Goal: Information Seeking & Learning: Learn about a topic

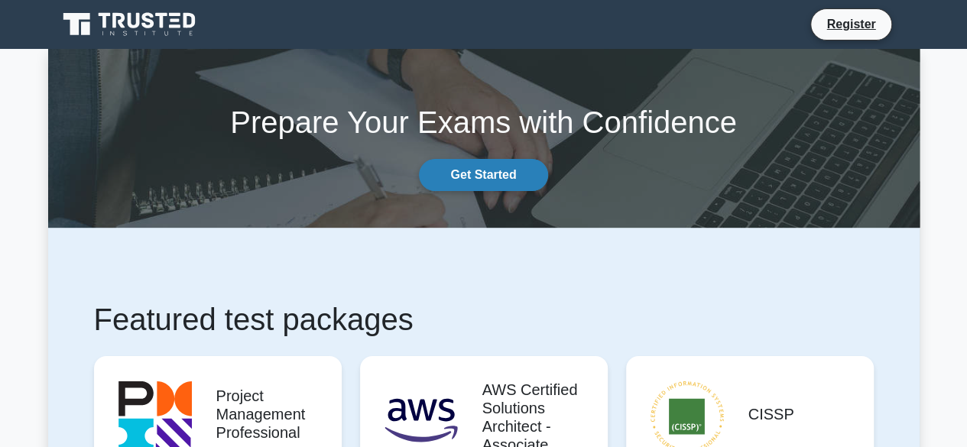
click at [506, 184] on link "Get Started" at bounding box center [483, 175] width 128 height 32
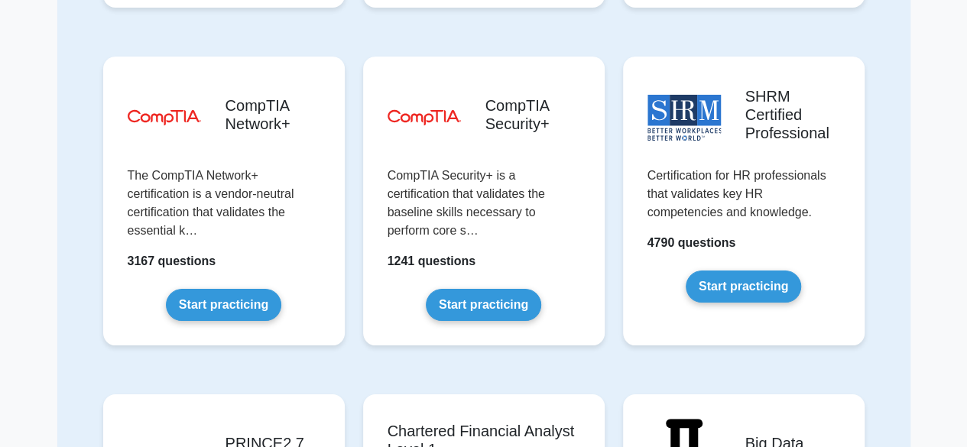
scroll to position [2854, 0]
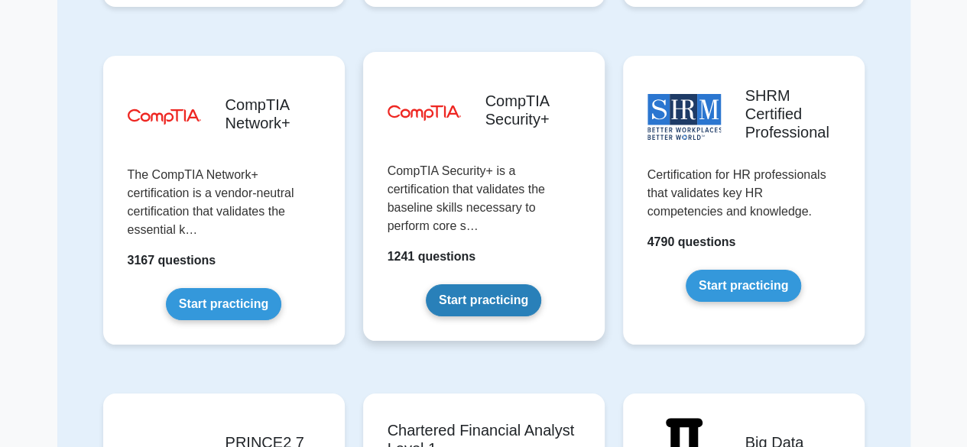
click at [495, 284] on link "Start practicing" at bounding box center [483, 300] width 115 height 32
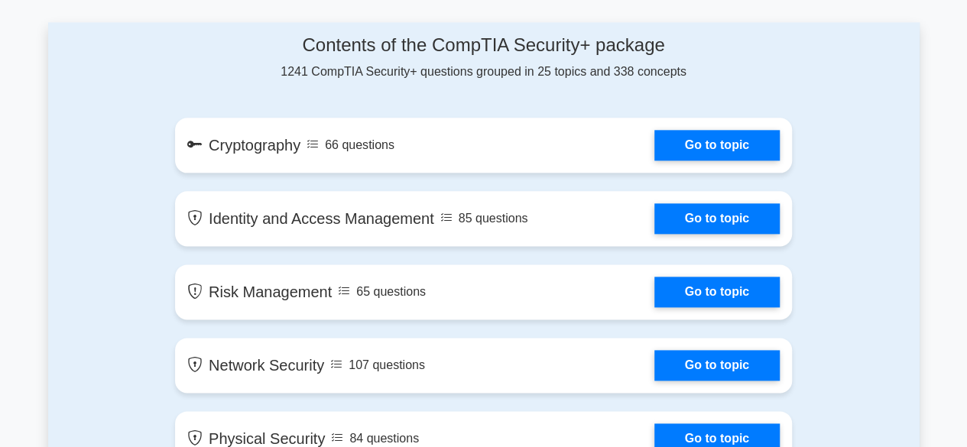
scroll to position [844, 0]
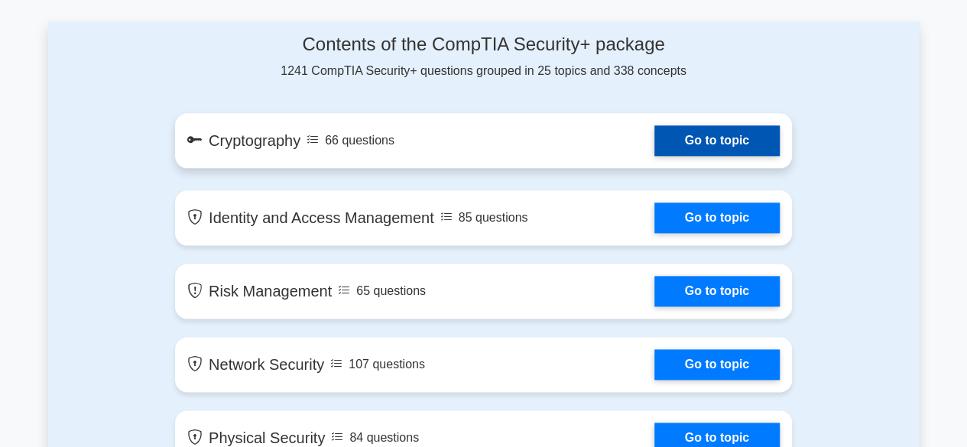
click at [724, 129] on link "Go to topic" at bounding box center [716, 140] width 125 height 31
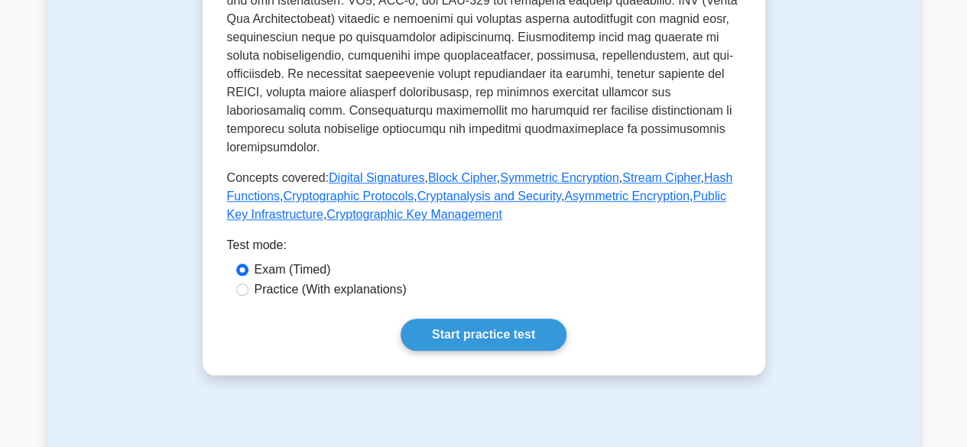
scroll to position [647, 0]
click at [534, 318] on link "Start practice test" at bounding box center [483, 334] width 166 height 32
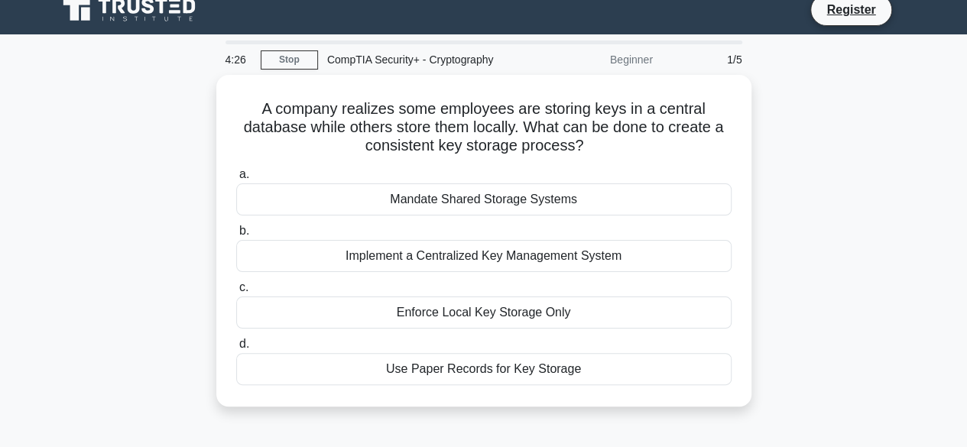
scroll to position [14, 0]
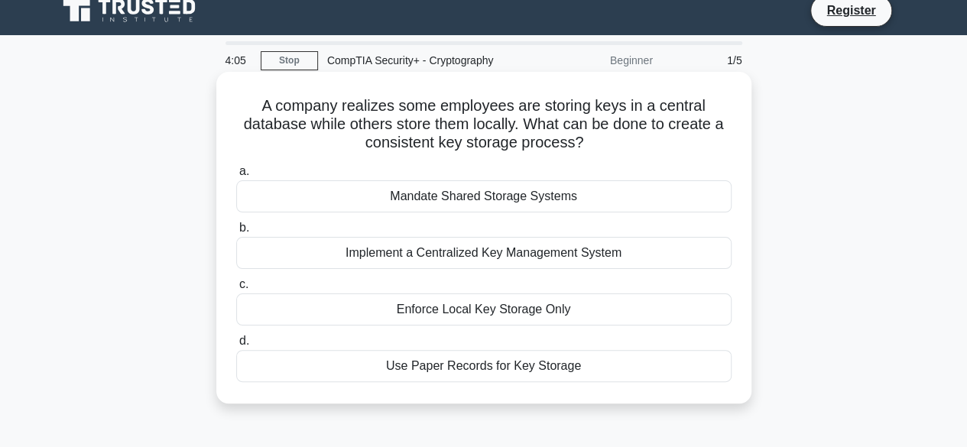
click at [575, 247] on div "Implement a Centralized Key Management System" at bounding box center [483, 253] width 495 height 32
click at [236, 233] on input "b. Implement a Centralized Key Management System" at bounding box center [236, 228] width 0 height 10
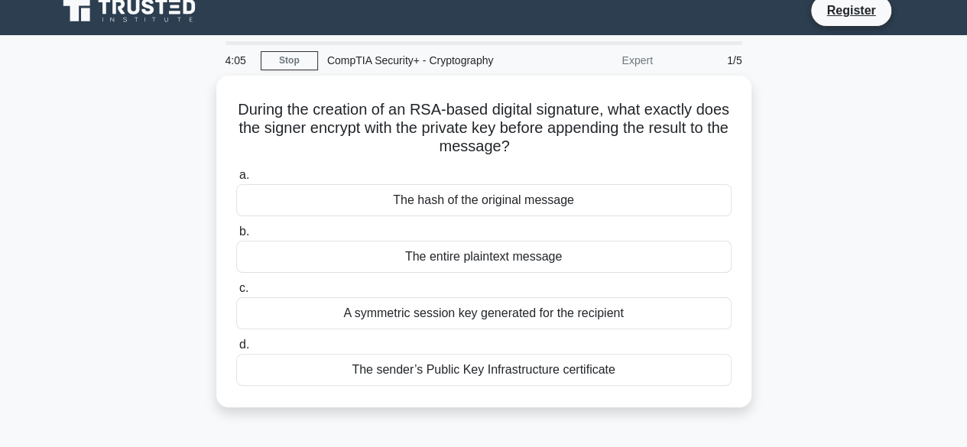
scroll to position [0, 0]
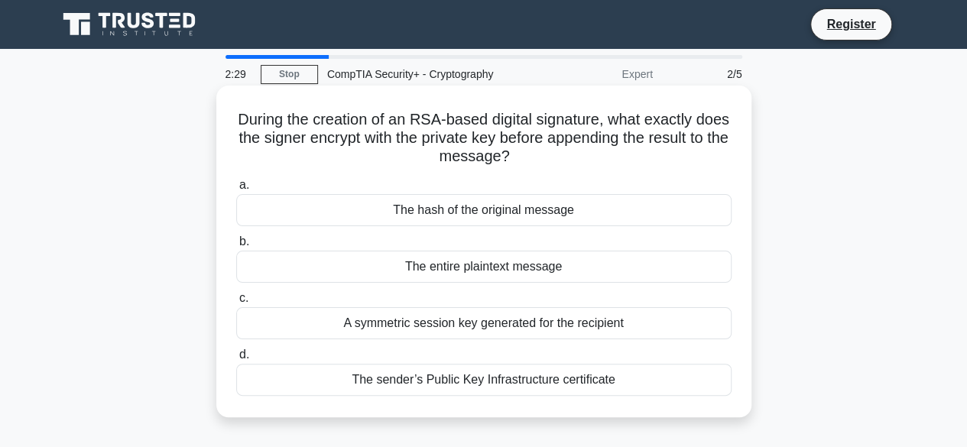
click at [519, 323] on div "A symmetric session key generated for the recipient" at bounding box center [483, 323] width 495 height 32
click at [236, 303] on input "c. A symmetric session key generated for the recipient" at bounding box center [236, 298] width 0 height 10
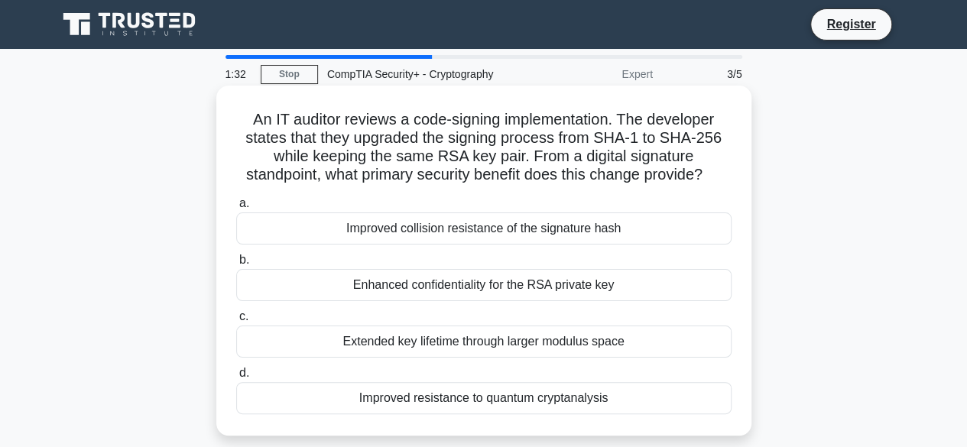
click at [548, 290] on div "Enhanced confidentiality for the RSA private key" at bounding box center [483, 285] width 495 height 32
click at [236, 265] on input "b. Enhanced confidentiality for the RSA private key" at bounding box center [236, 260] width 0 height 10
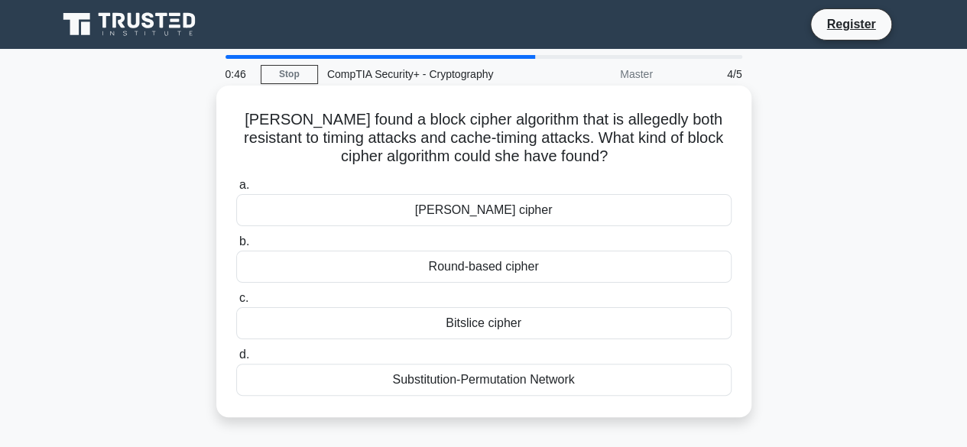
click at [530, 212] on div "Feistel cipher" at bounding box center [483, 210] width 495 height 32
click at [236, 190] on input "a. Feistel cipher" at bounding box center [236, 185] width 0 height 10
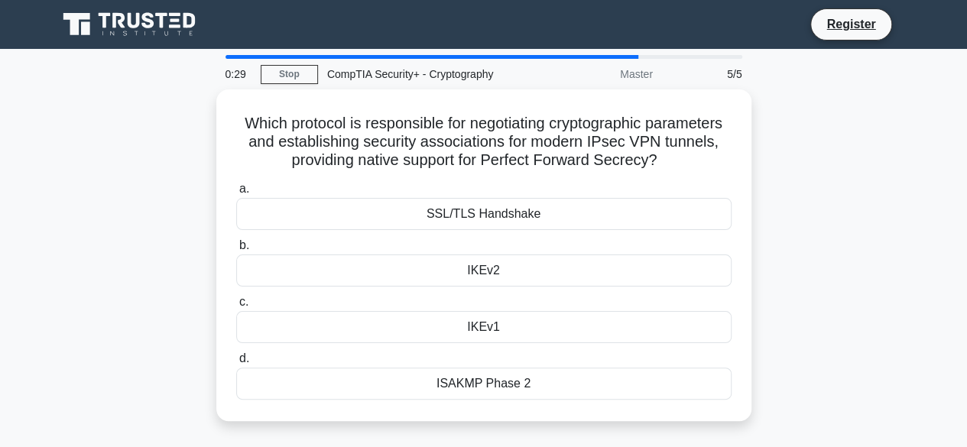
click at [530, 212] on div "SSL/TLS Handshake" at bounding box center [483, 214] width 495 height 32
click at [236, 194] on input "a. SSL/TLS Handshake" at bounding box center [236, 189] width 0 height 10
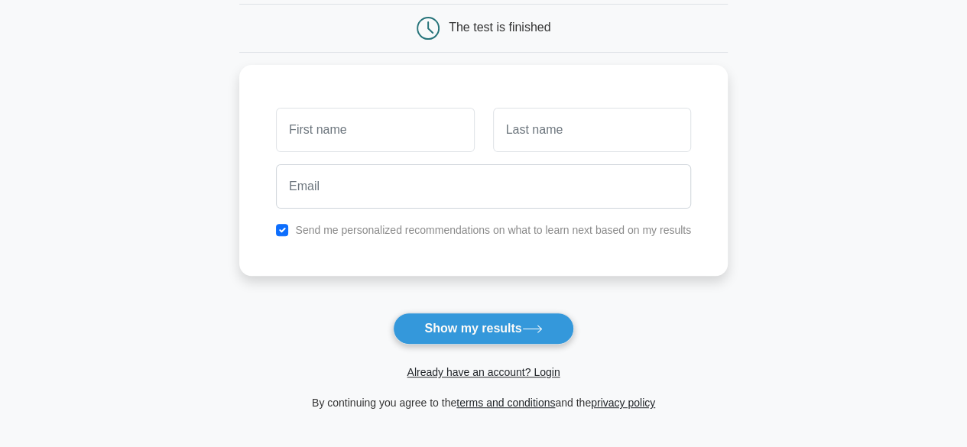
scroll to position [151, 0]
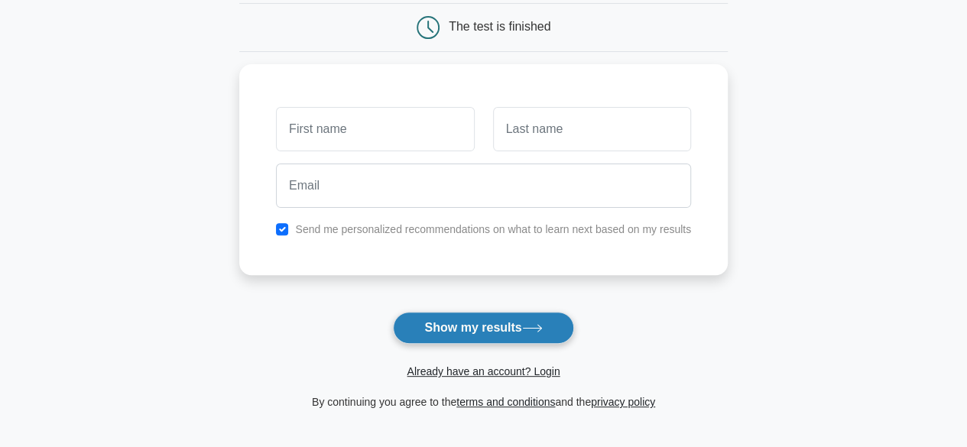
click at [491, 332] on button "Show my results" at bounding box center [483, 328] width 180 height 32
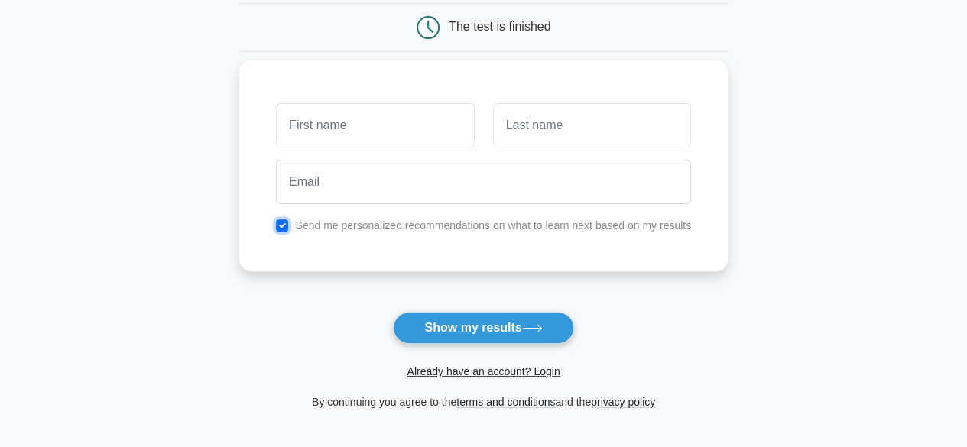
click at [278, 228] on input "checkbox" at bounding box center [282, 225] width 12 height 12
checkbox input "false"
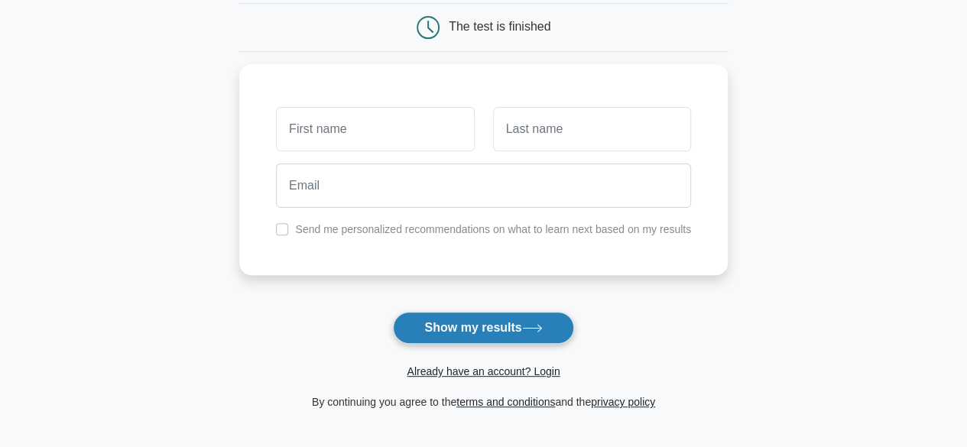
click at [475, 326] on button "Show my results" at bounding box center [483, 328] width 180 height 32
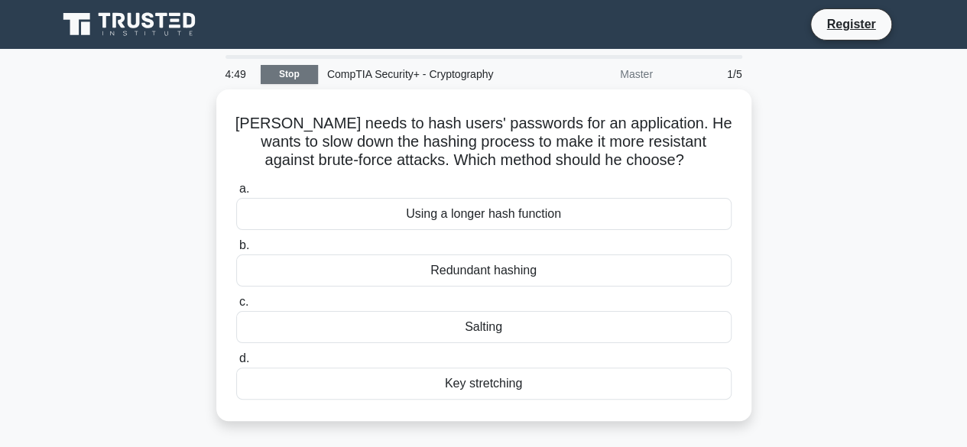
click at [284, 73] on link "Stop" at bounding box center [289, 74] width 57 height 19
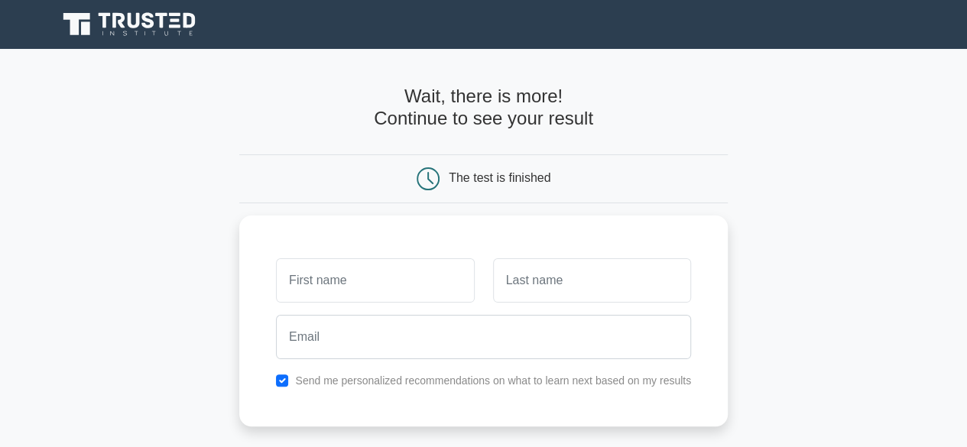
click at [98, 27] on icon at bounding box center [130, 24] width 147 height 29
